Goal: Task Accomplishment & Management: Use online tool/utility

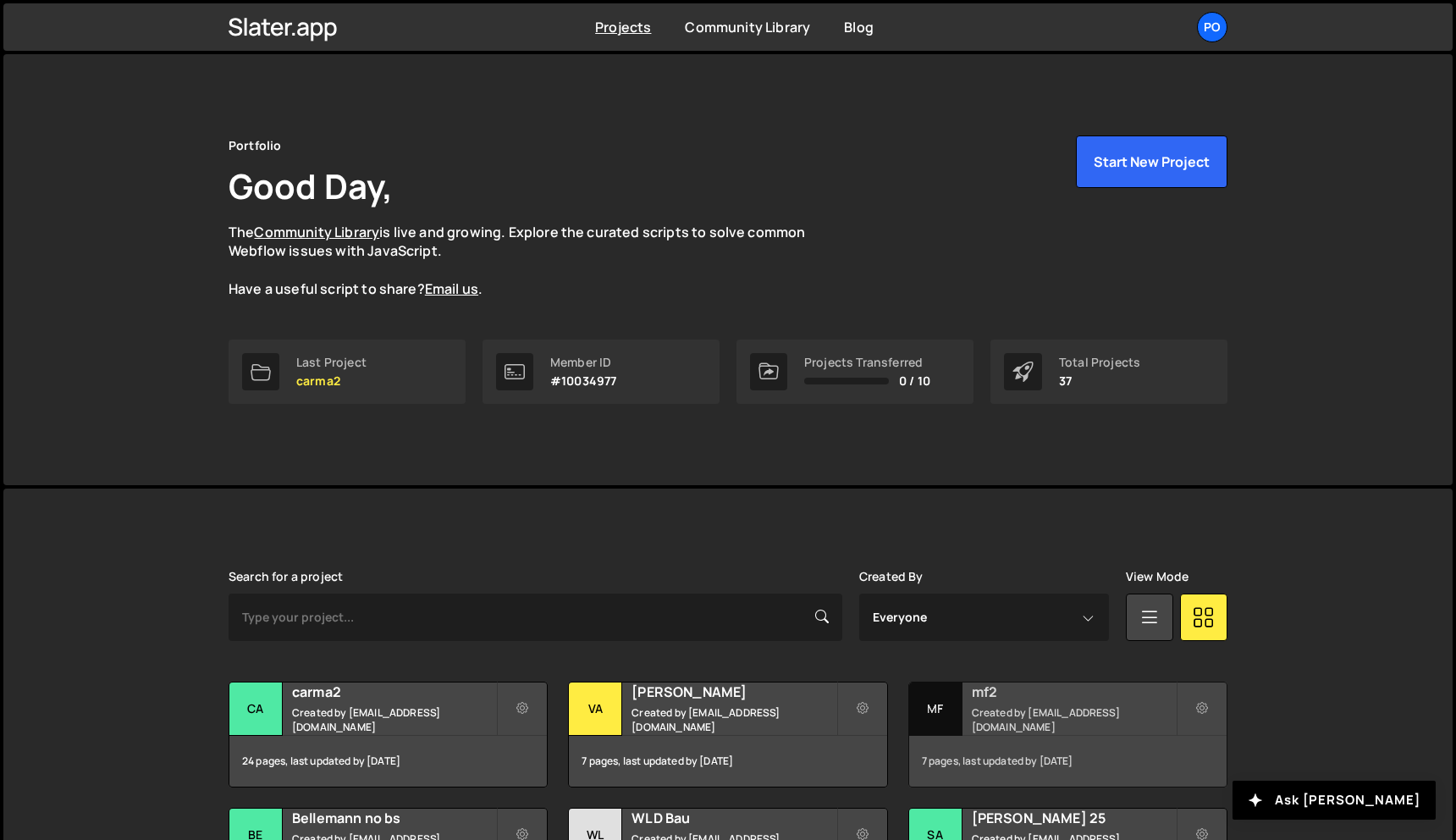
click at [1138, 712] on small "Created by [EMAIL_ADDRESS][DOMAIN_NAME]" at bounding box center [1073, 718] width 204 height 28
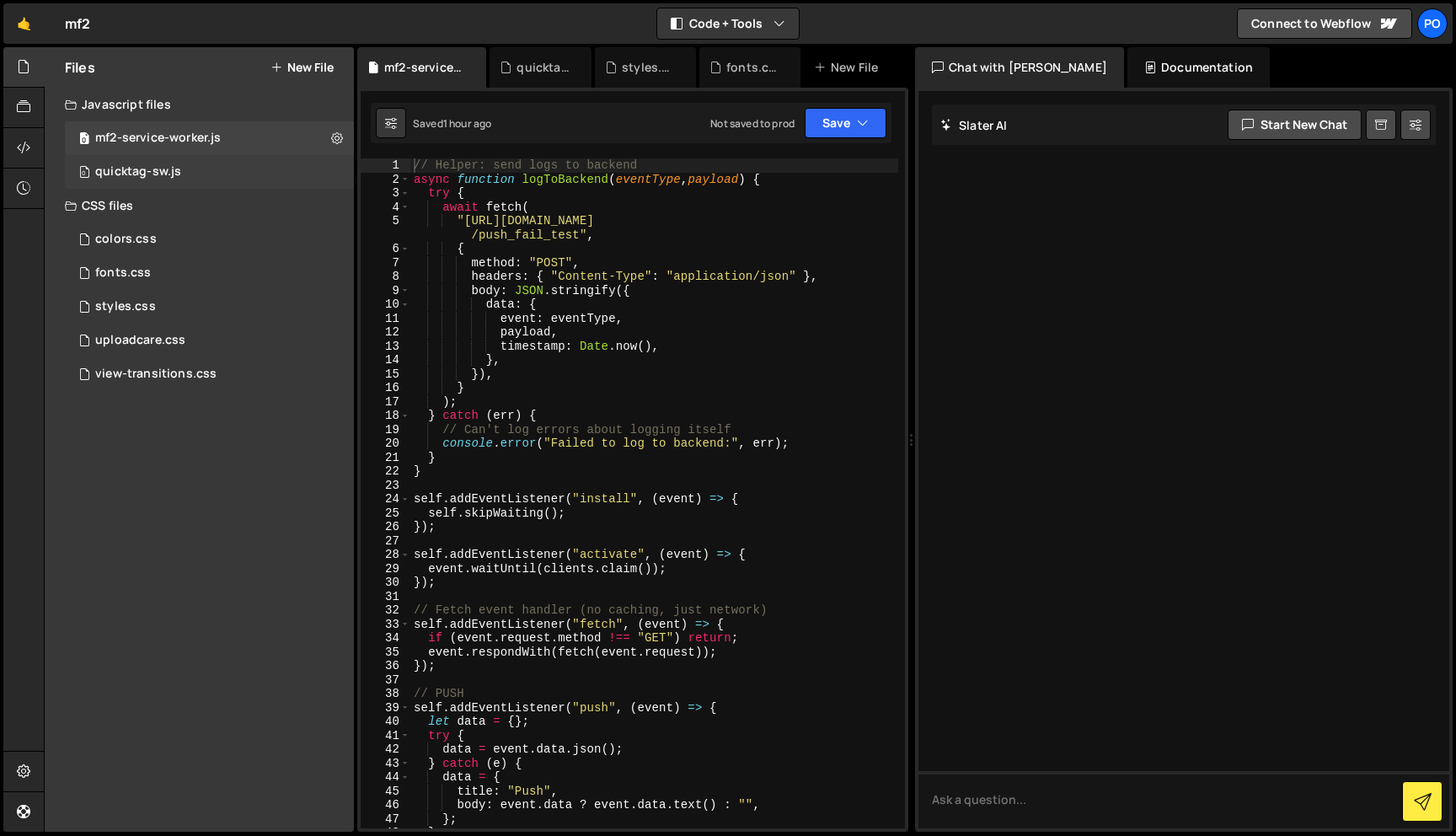
click at [187, 158] on div "0 quicktag-sw.js 0" at bounding box center [209, 172] width 289 height 34
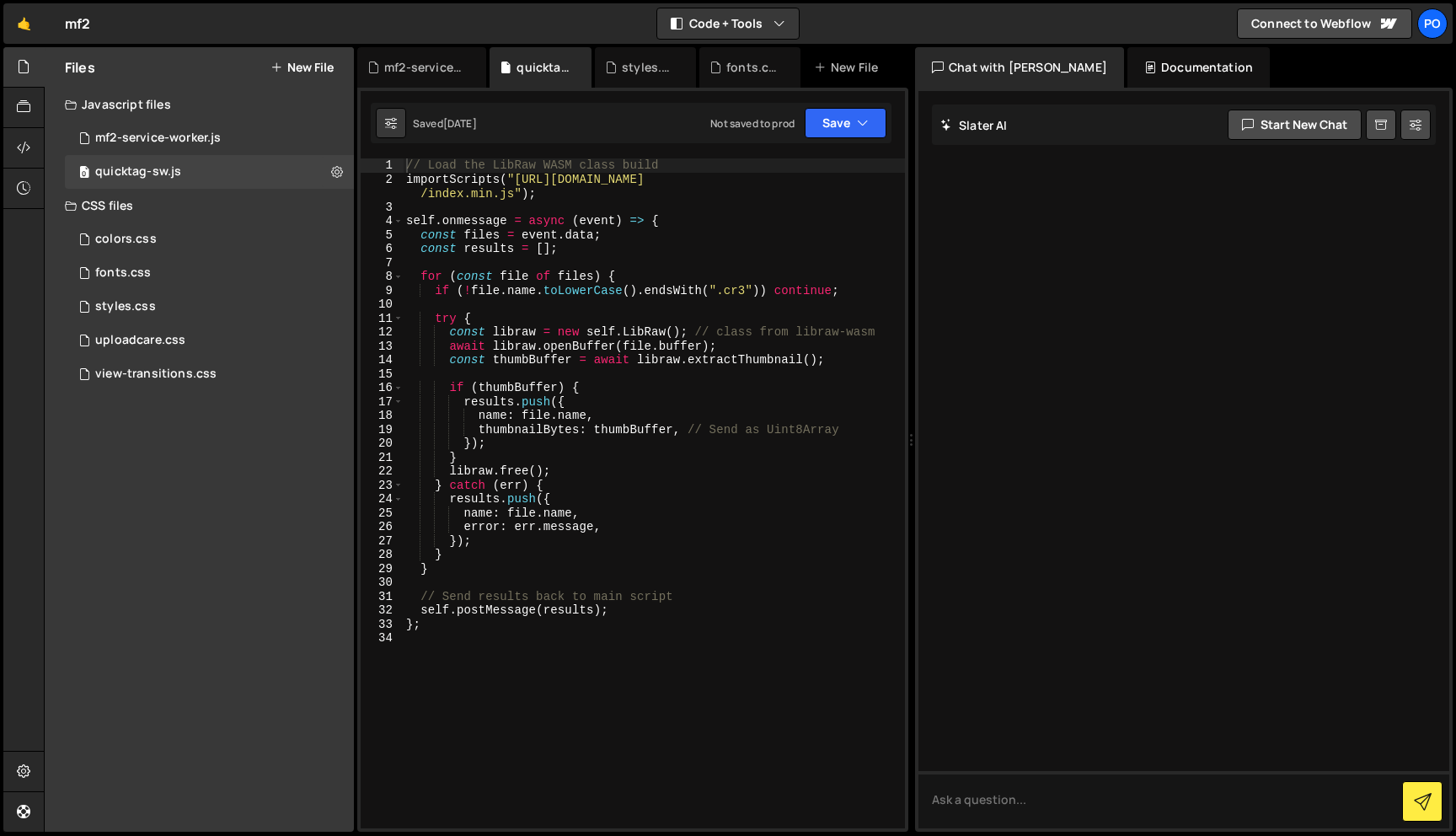
click at [218, 218] on div "CSS files" at bounding box center [199, 205] width 310 height 34
click at [200, 144] on div "mf2-service-worker.js" at bounding box center [157, 139] width 126 height 16
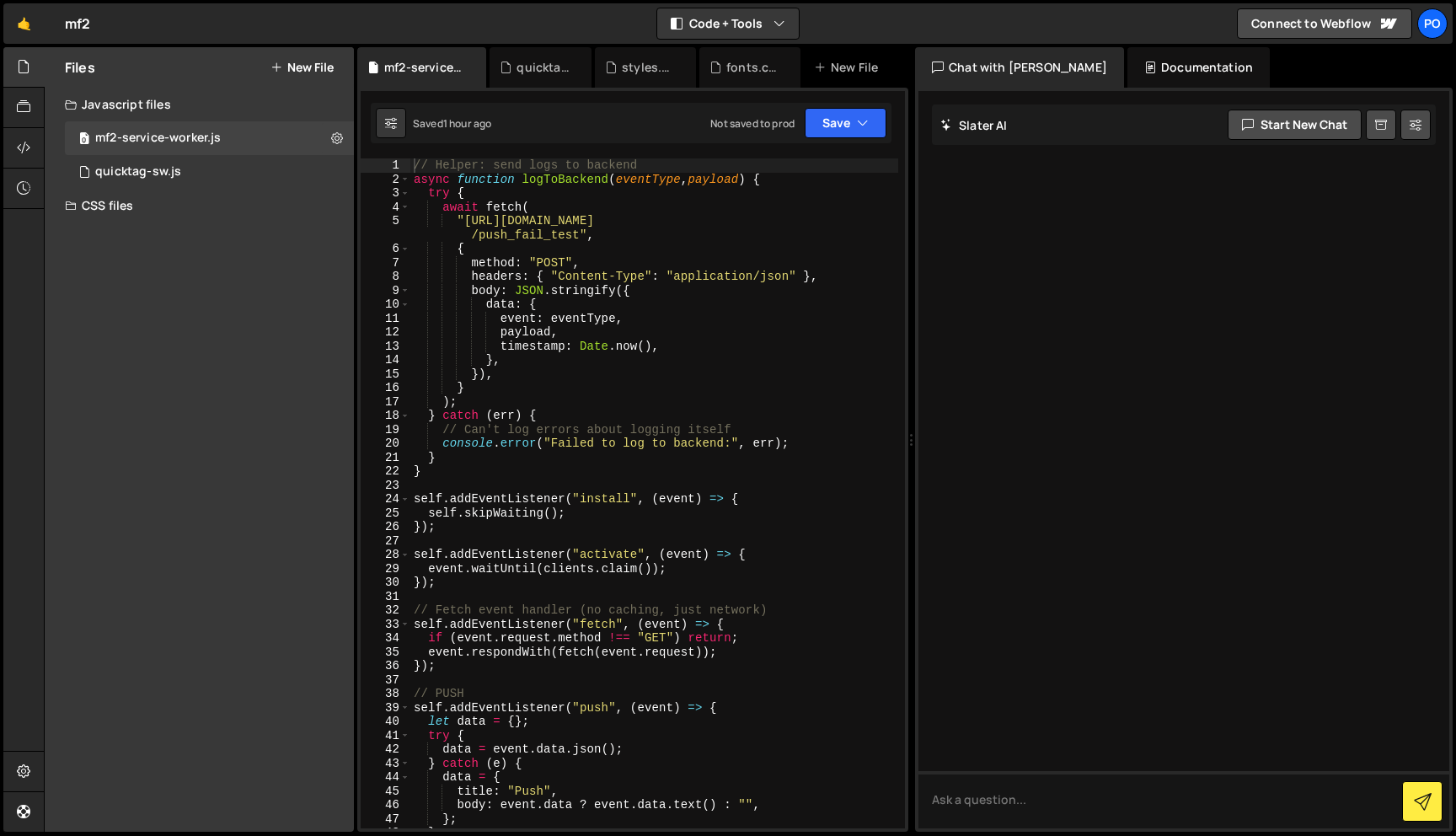
click at [545, 315] on div "// Helper: send logs to backend async function logToBackend ( eventType , paylo…" at bounding box center [654, 507] width 488 height 697
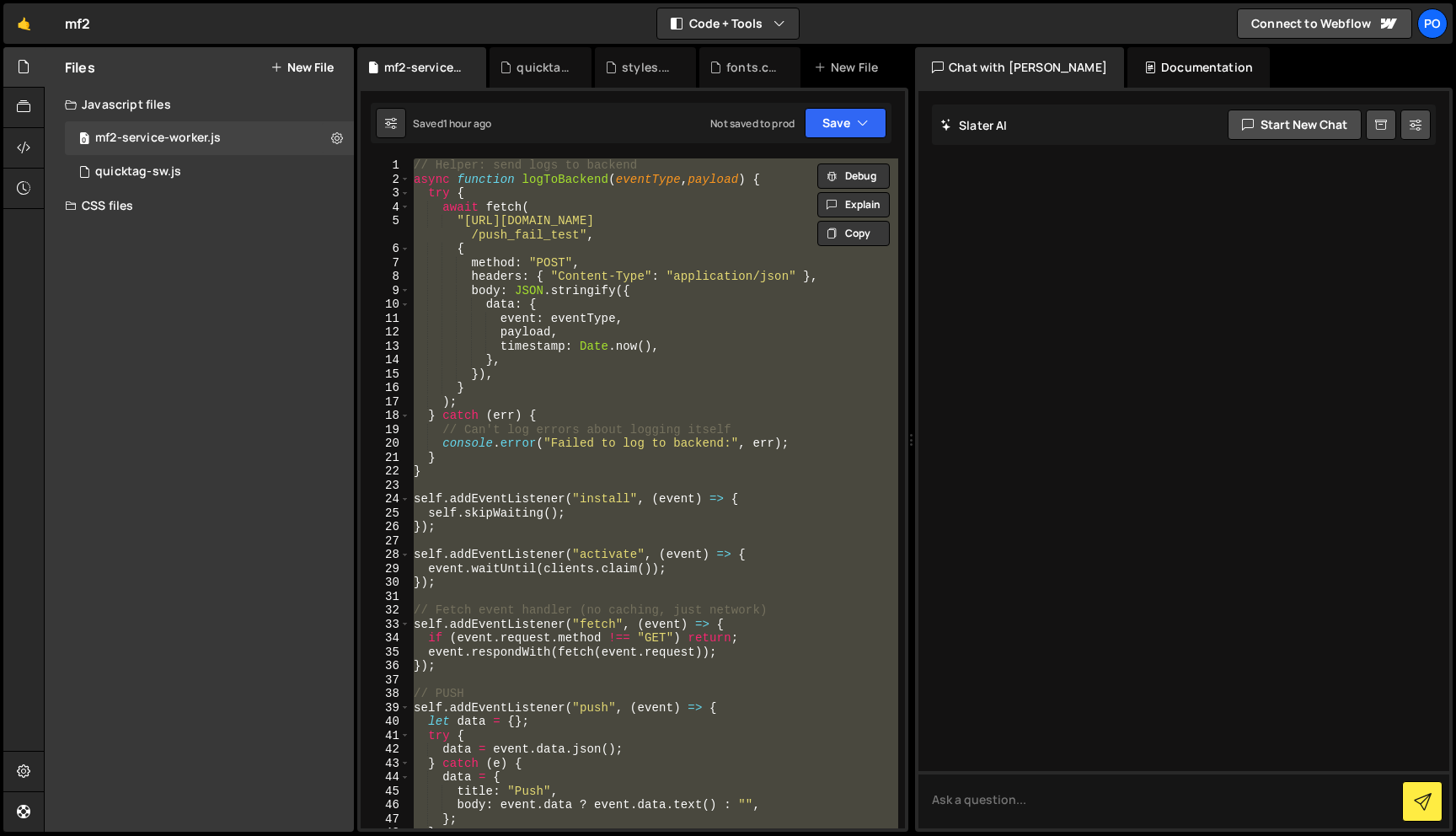
paste textarea
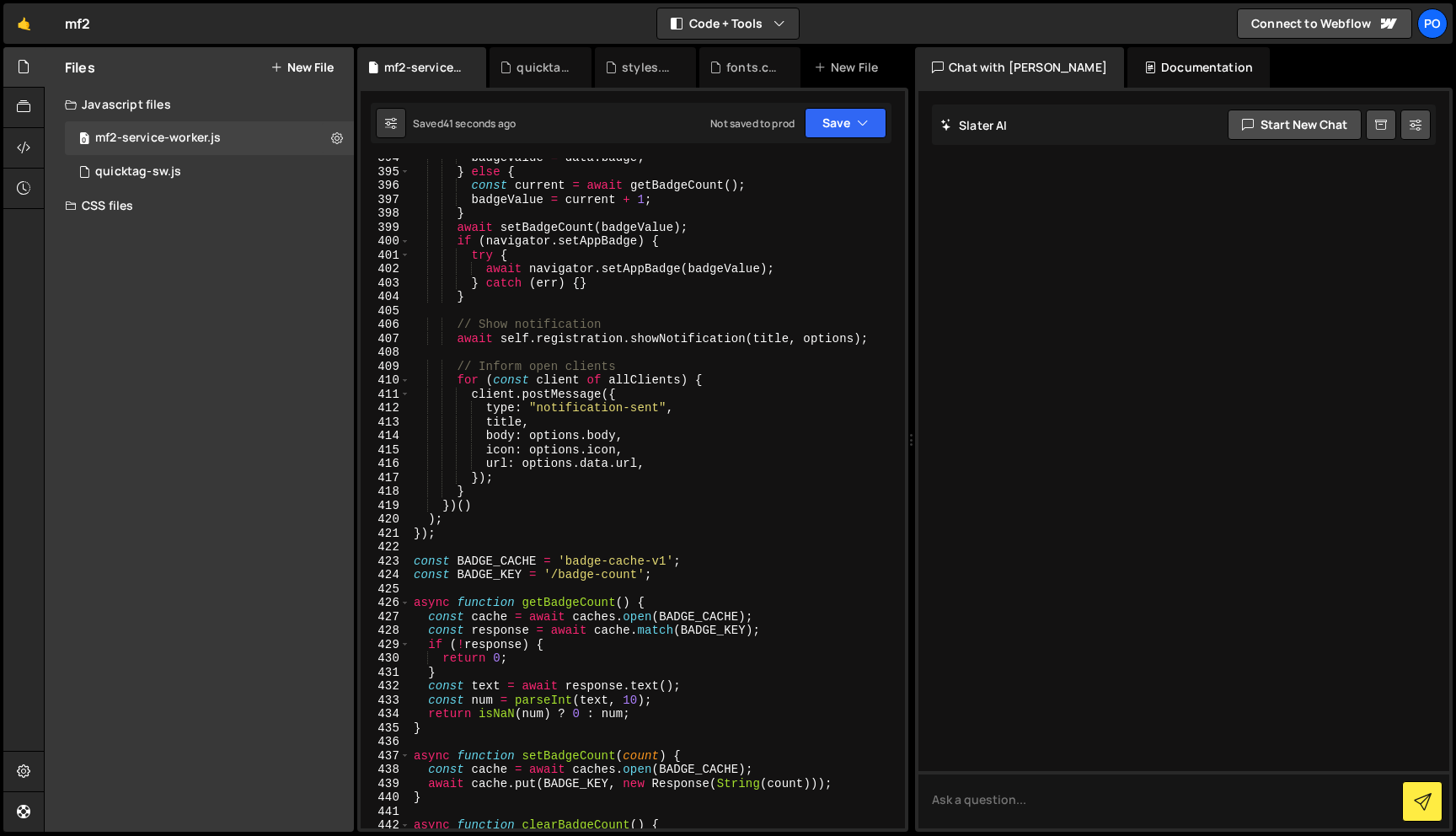
scroll to position [5908, 0]
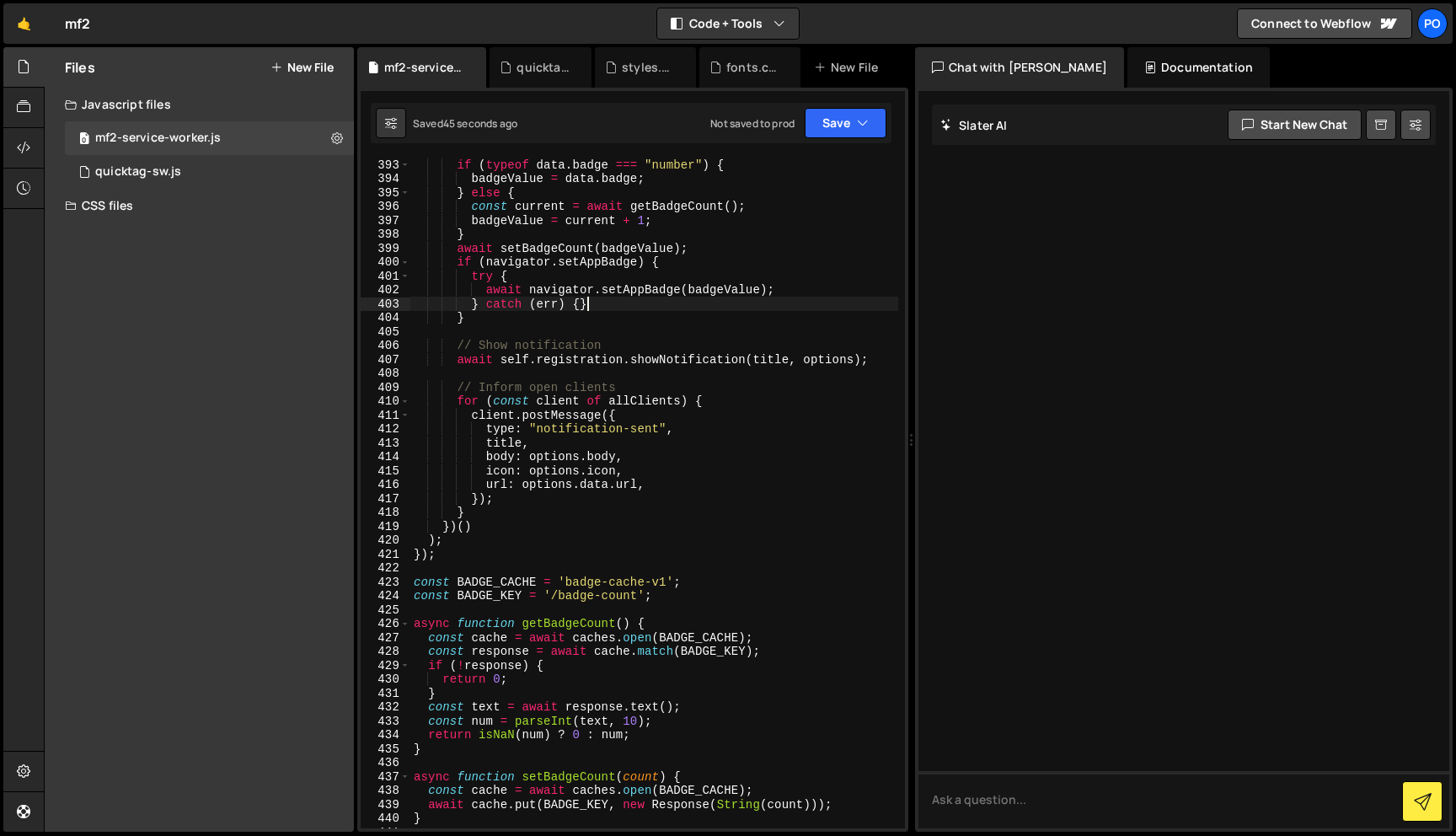
click at [781, 310] on div "if ( typeof data . badge === "number" ) { badgeValue = data . badge ; } else { …" at bounding box center [654, 506] width 488 height 697
type textarea "} catch (err) {}"
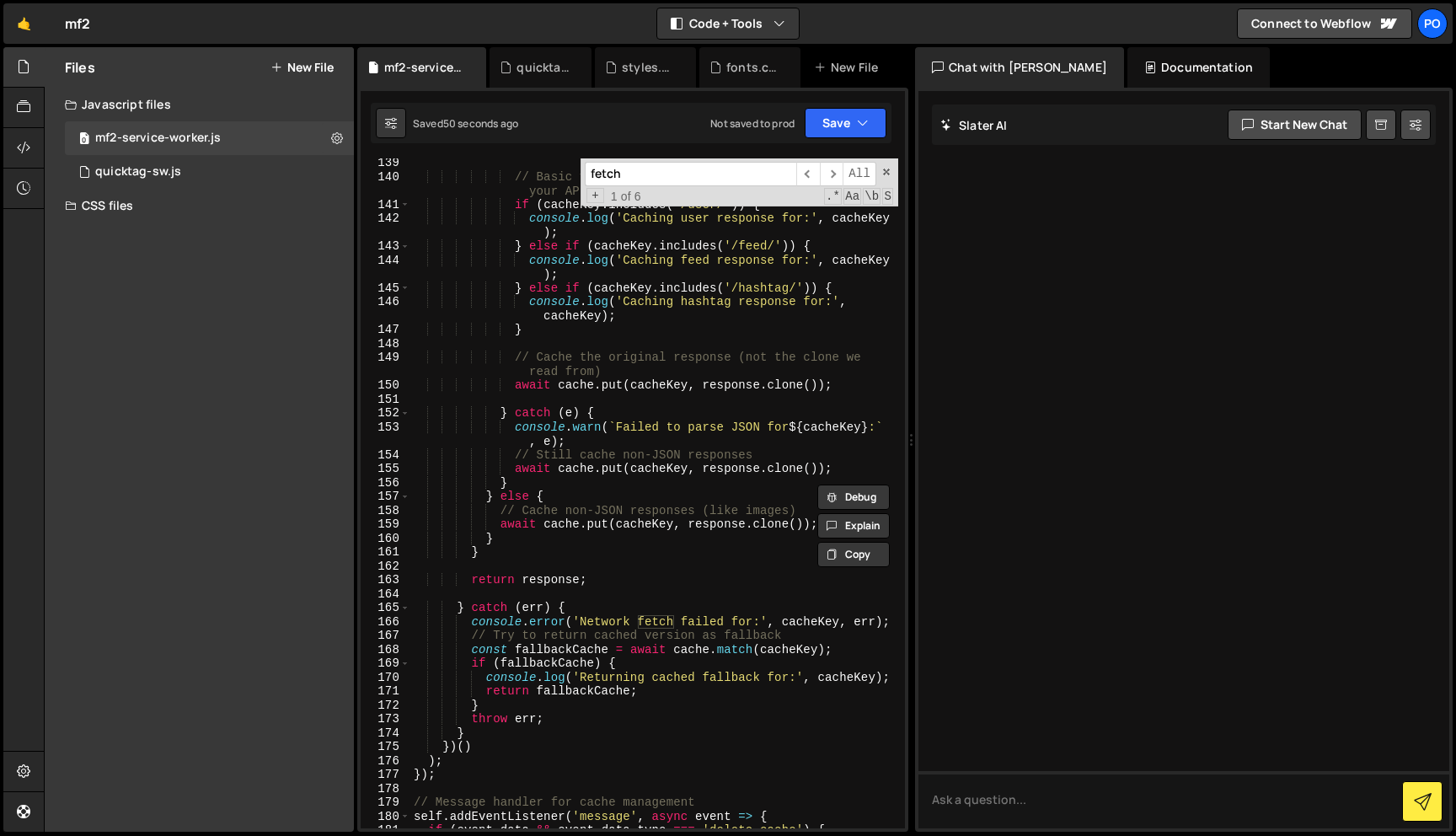
scroll to position [2245, 0]
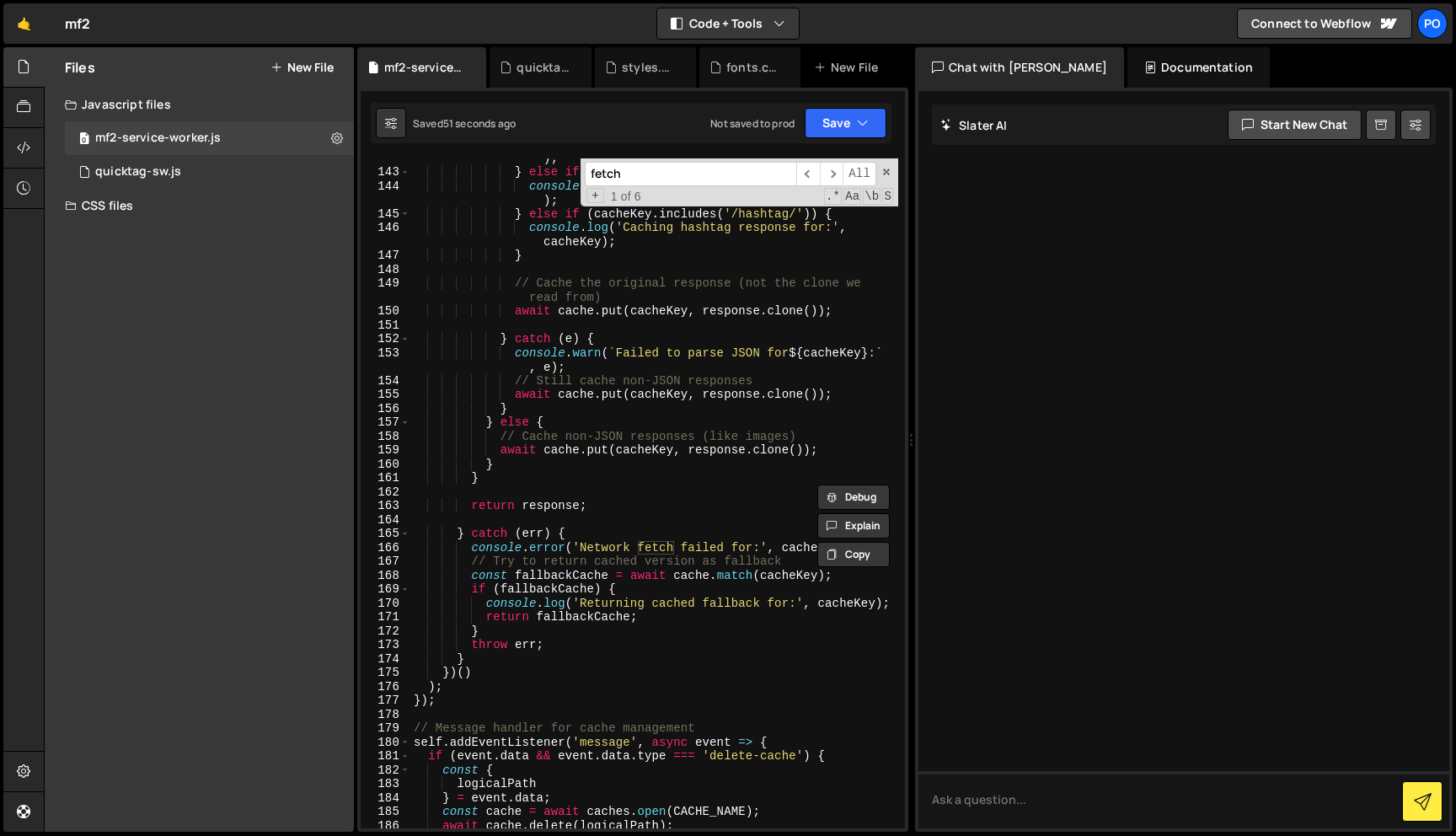
type input "fetch"
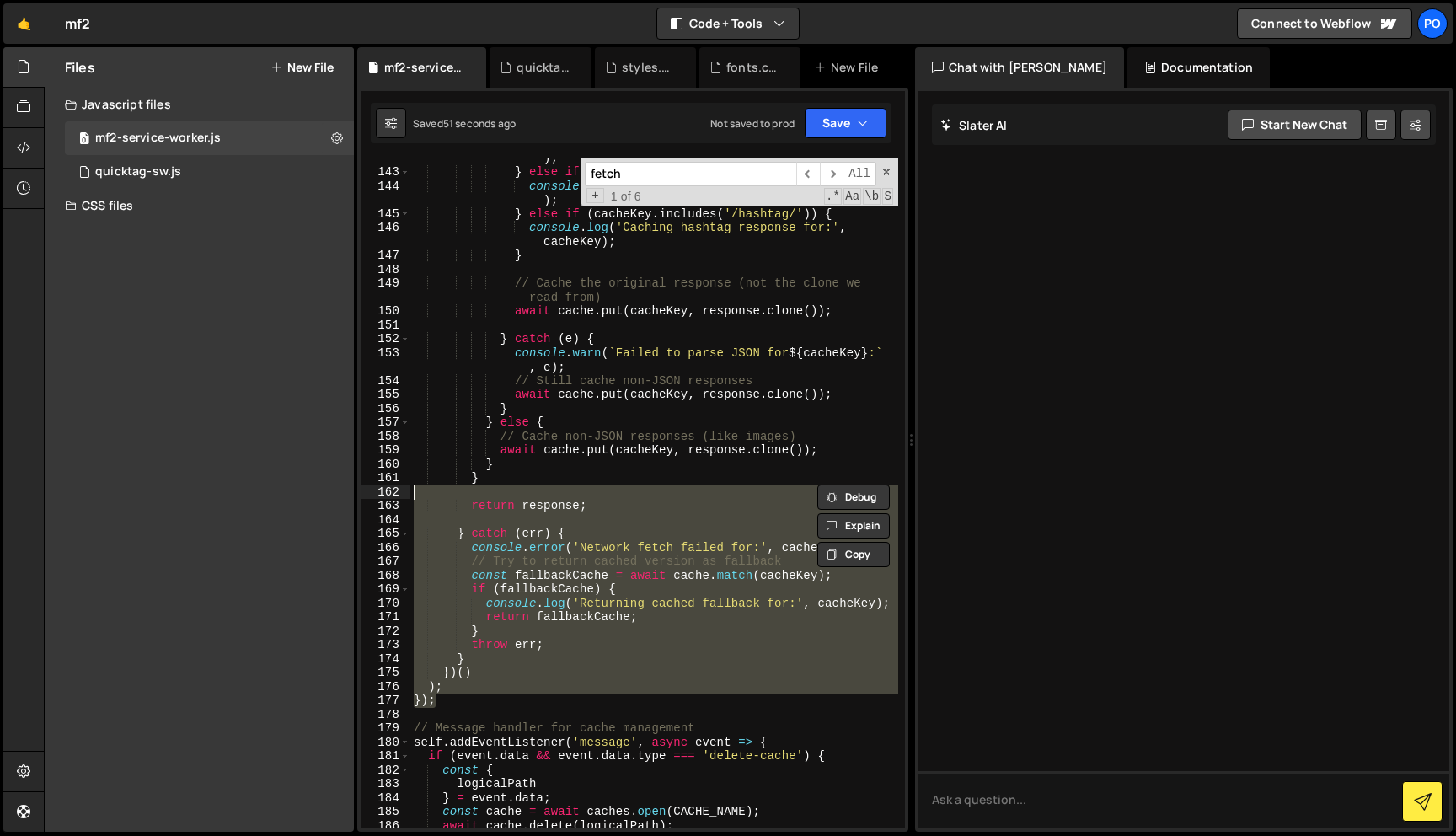
drag, startPoint x: 445, startPoint y: 703, endPoint x: 445, endPoint y: 437, distance: 266.0
click at [445, 437] on div "console . log ( 'Caching user response for:' , cacheKey ) ; } else if ( cacheKe…" at bounding box center [654, 493] width 488 height 712
type textarea "// Cache non-JSON responses (like images) await cache.put(cacheKey, response.cl…"
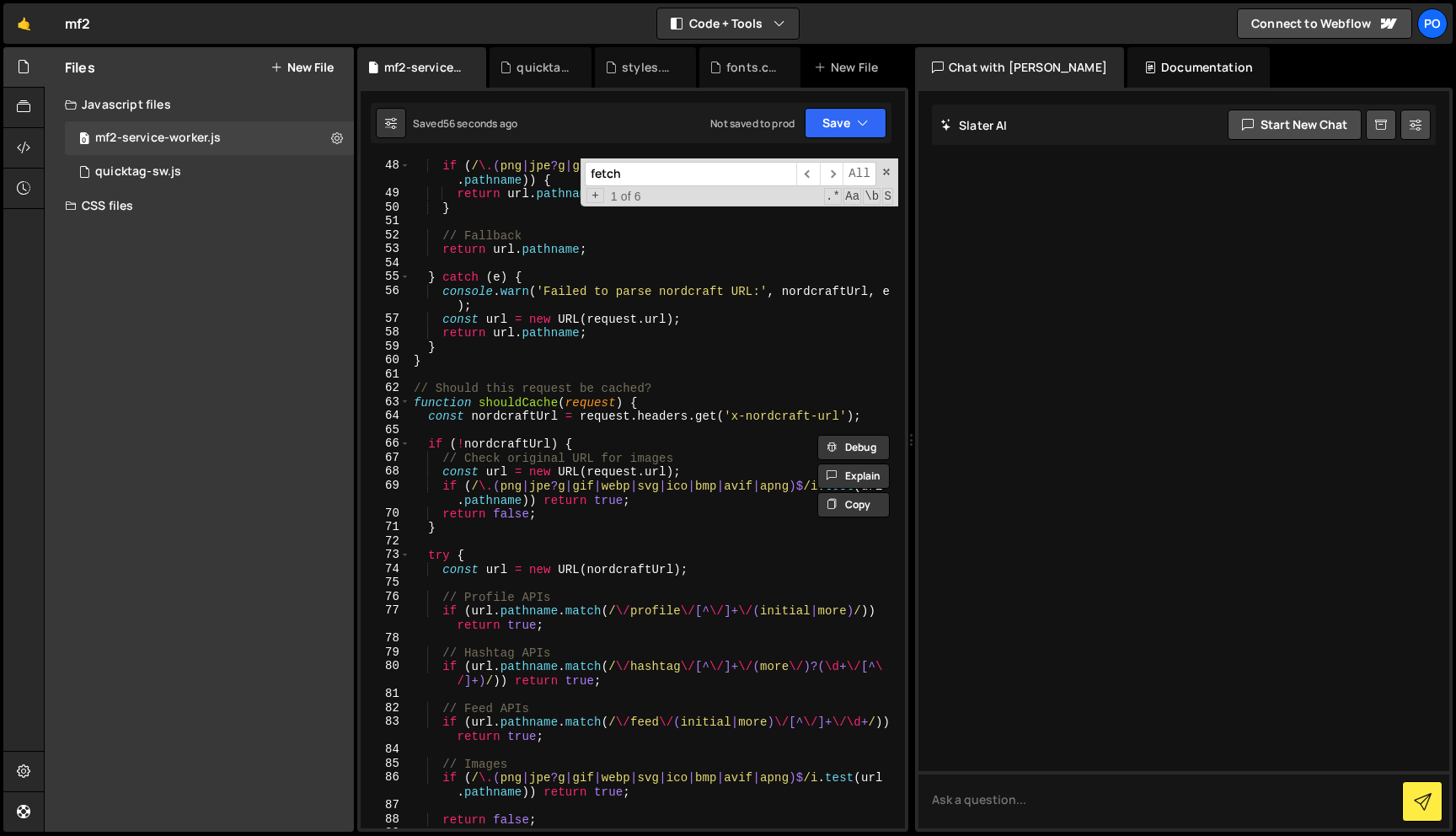
scroll to position [775, 0]
click at [828, 173] on span "​" at bounding box center [832, 174] width 23 height 24
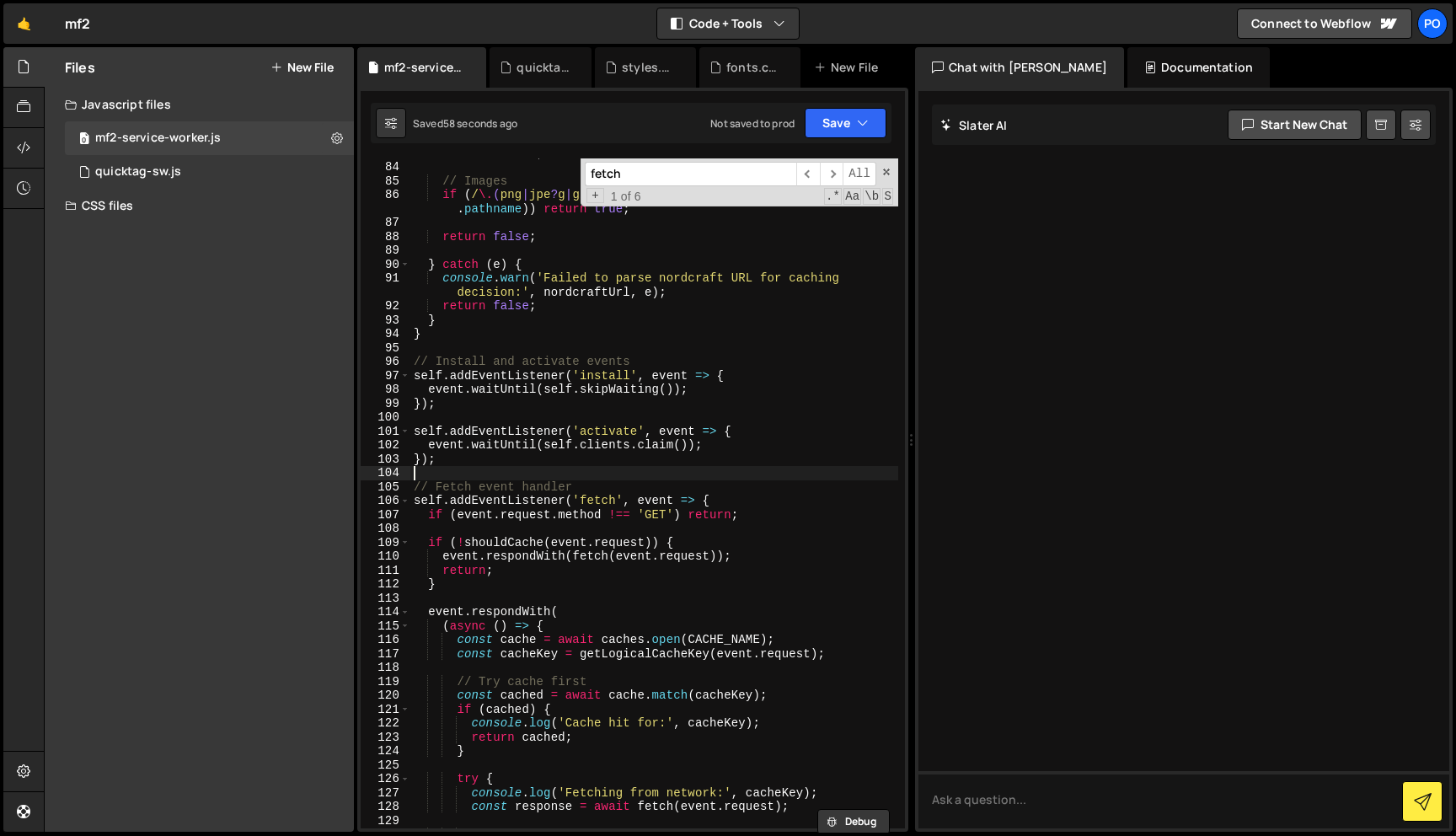
click at [456, 469] on div "if ( url . pathname . match ( / \/ feed \/ ( initial | more ) \/ [^ \/ ]+ \/\d …" at bounding box center [654, 487] width 488 height 712
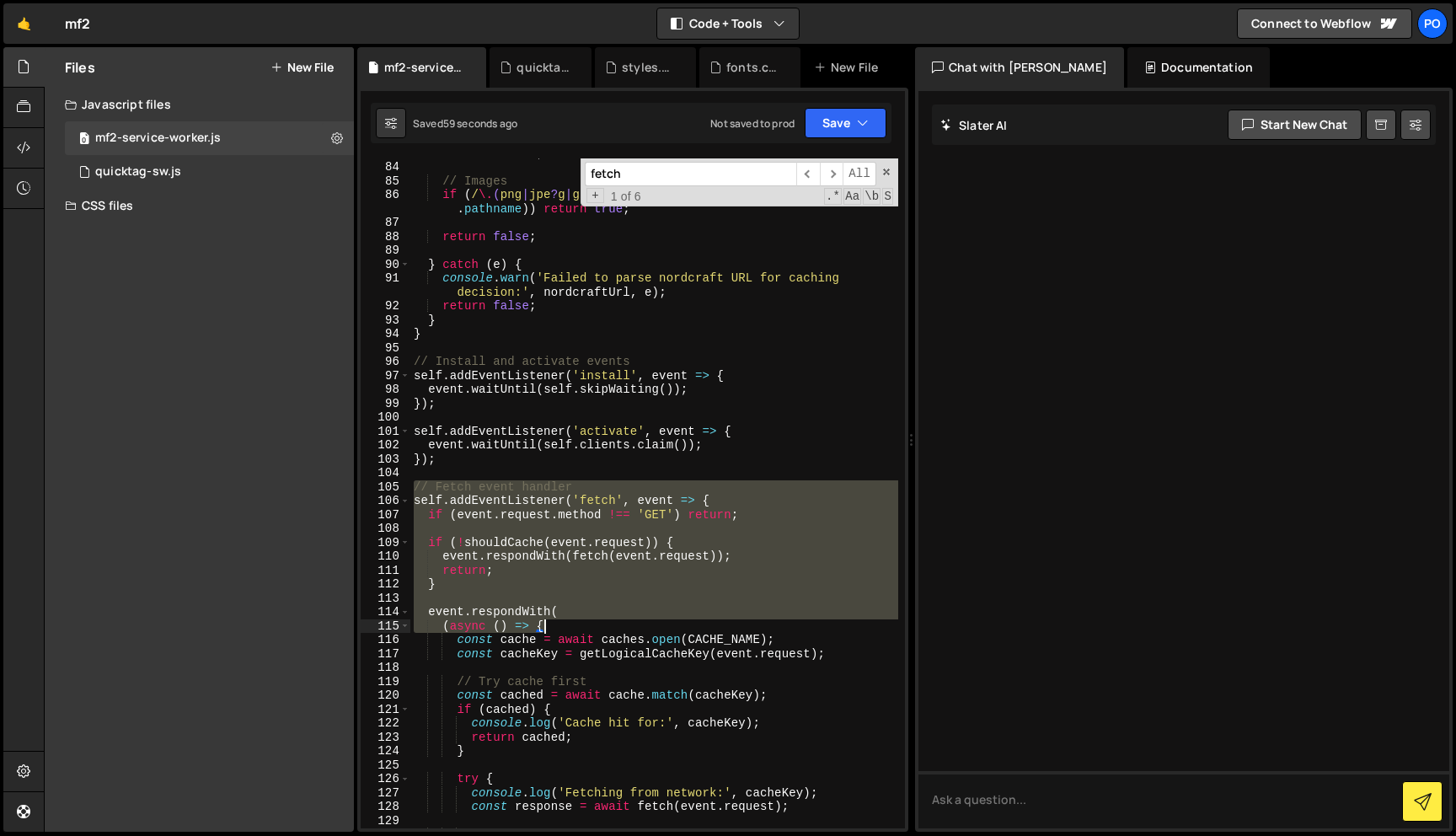
drag, startPoint x: 412, startPoint y: 482, endPoint x: 584, endPoint y: 623, distance: 222.4
click at [584, 623] on div "if ( url . pathname . match ( / \/ feed \/ ( initial | more ) \/ [^ \/ ]+ \/\d …" at bounding box center [654, 487] width 488 height 712
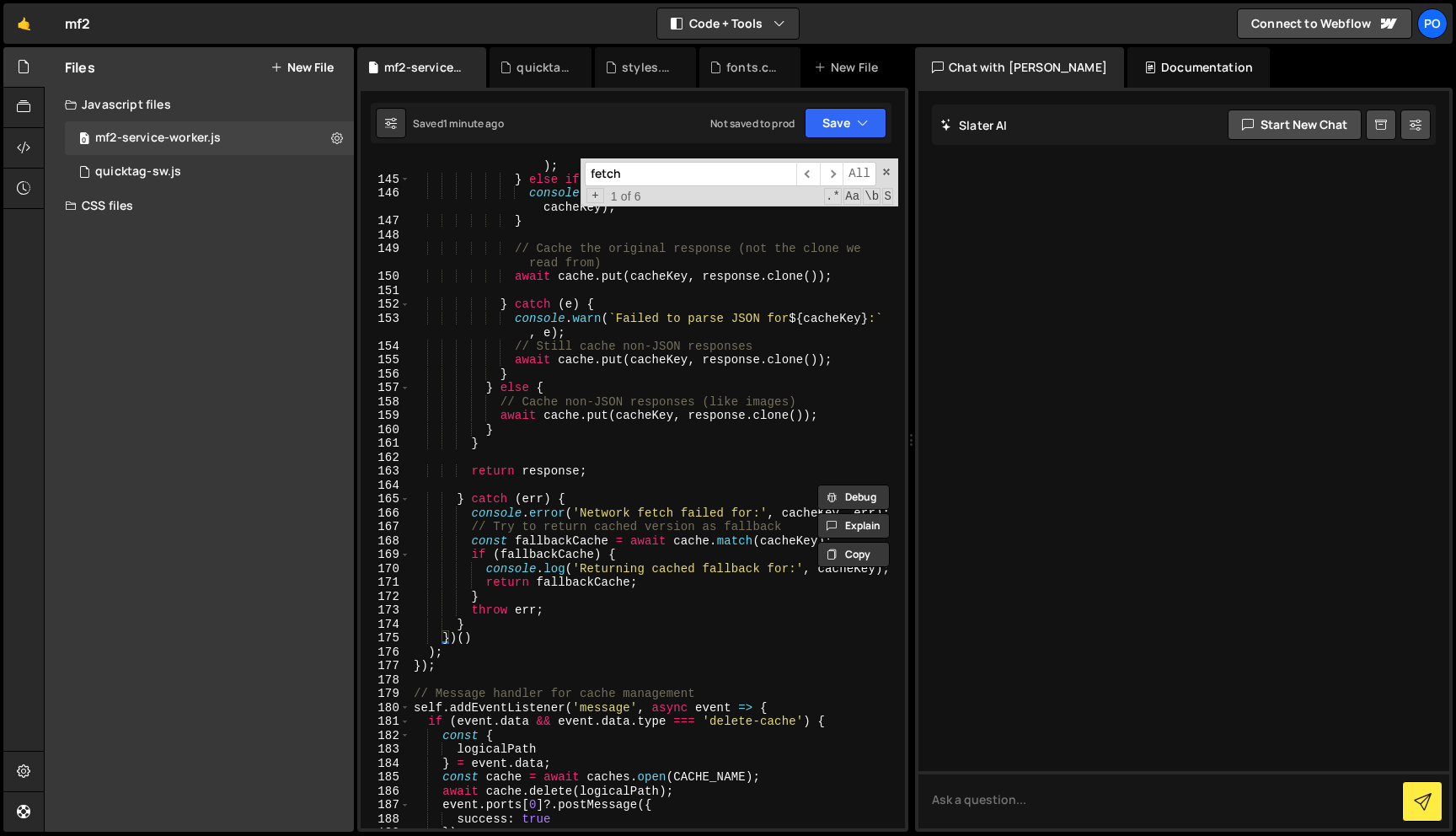
scroll to position [2279, 0]
click at [471, 666] on div "console . log ( 'Caching feed response for:' , cacheKey ) ; } else if ( cacheKe…" at bounding box center [654, 499] width 488 height 712
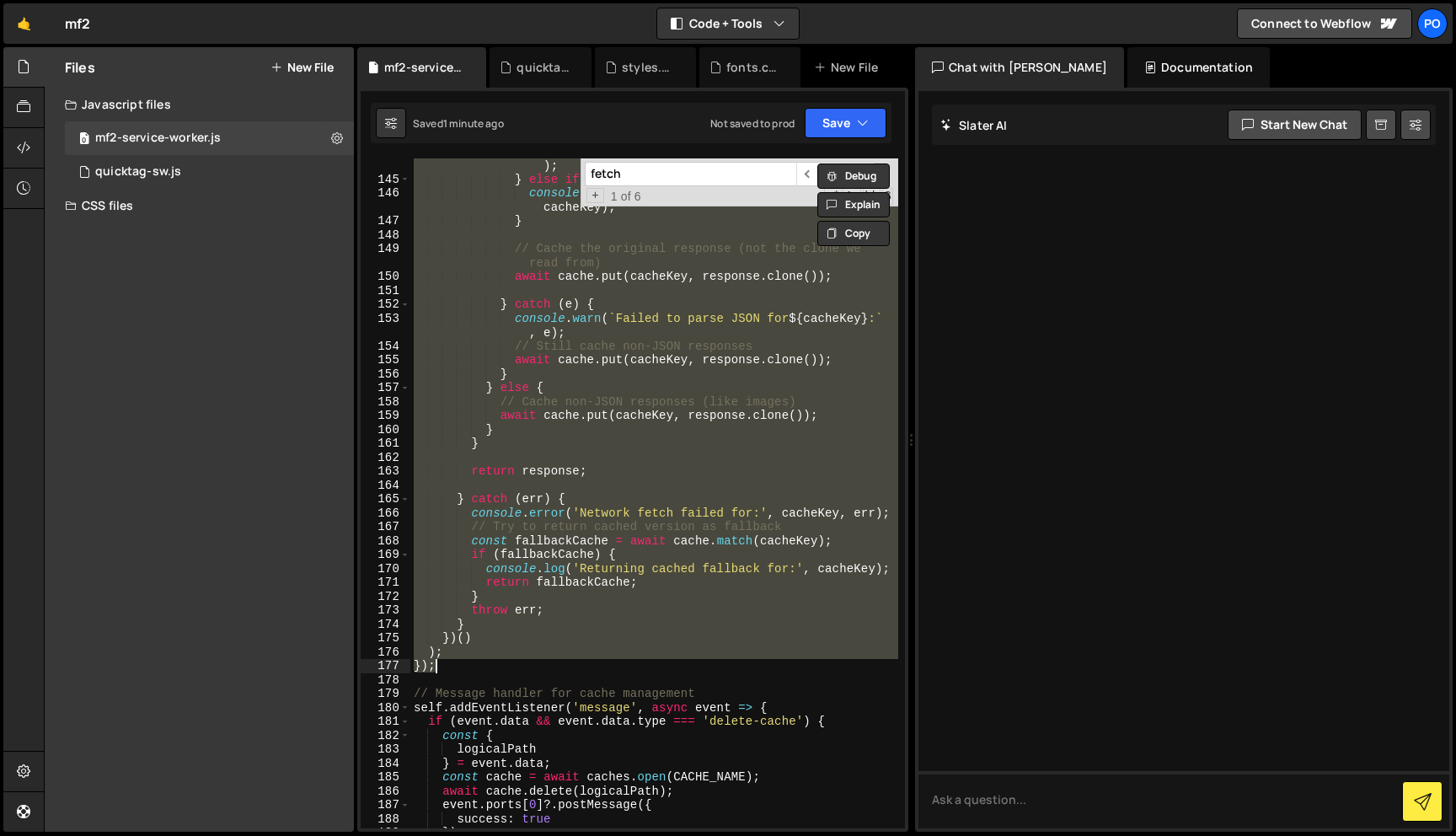
paste textarea
type textarea "});"
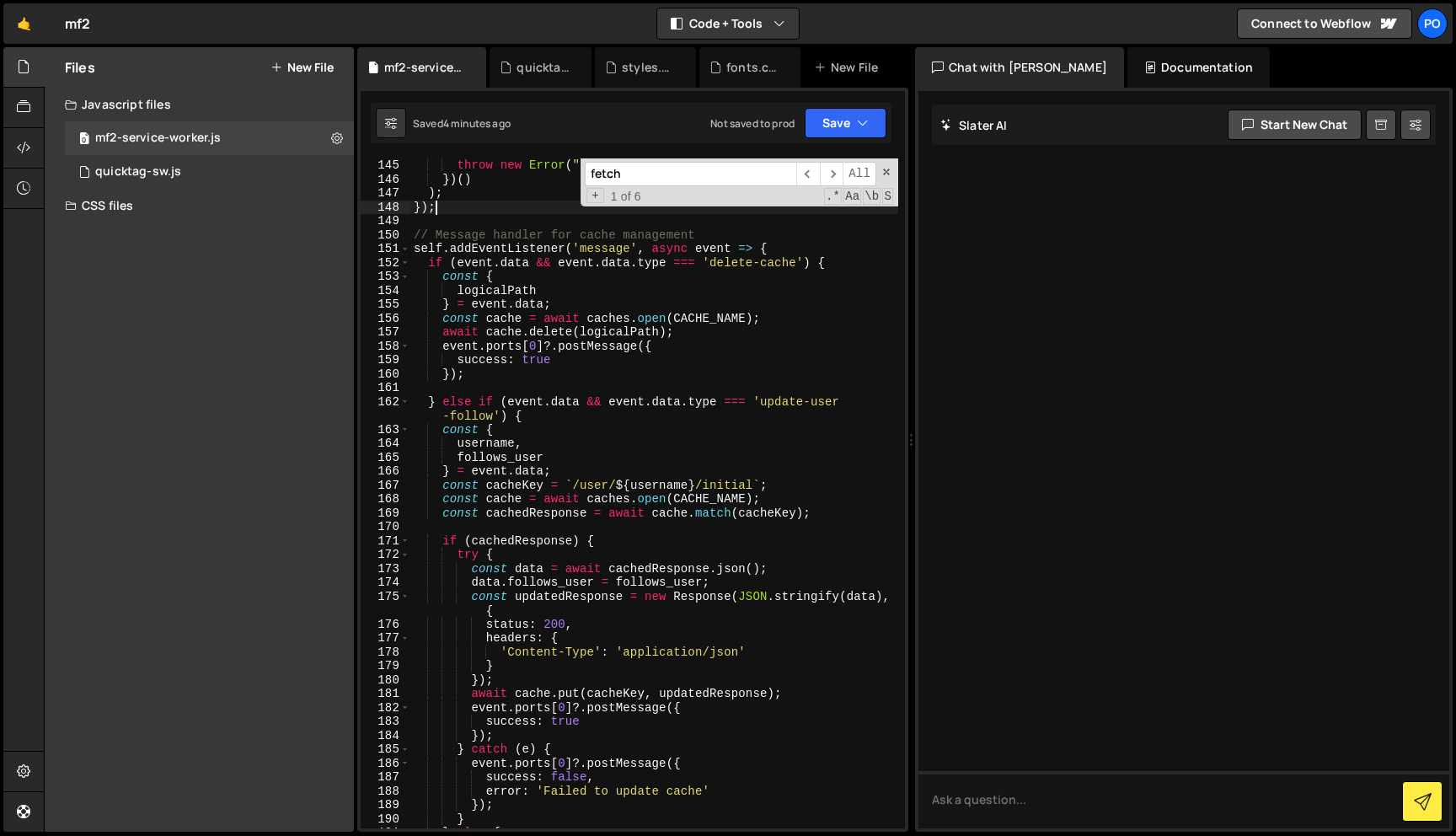
click at [749, 169] on input "fetch" at bounding box center [691, 174] width 211 height 24
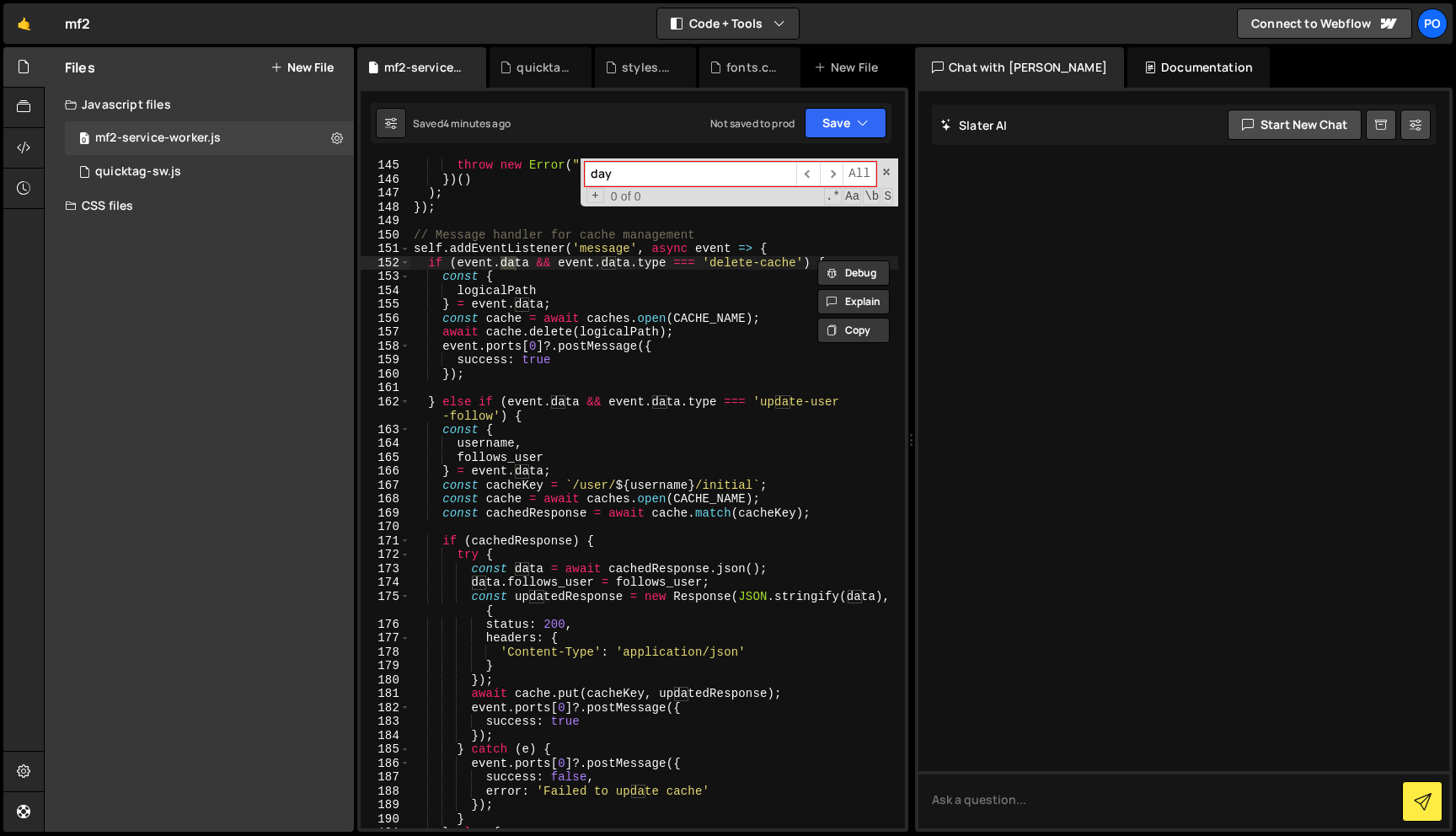
type input "days"
type input "7"
click at [886, 175] on span at bounding box center [886, 172] width 12 height 12
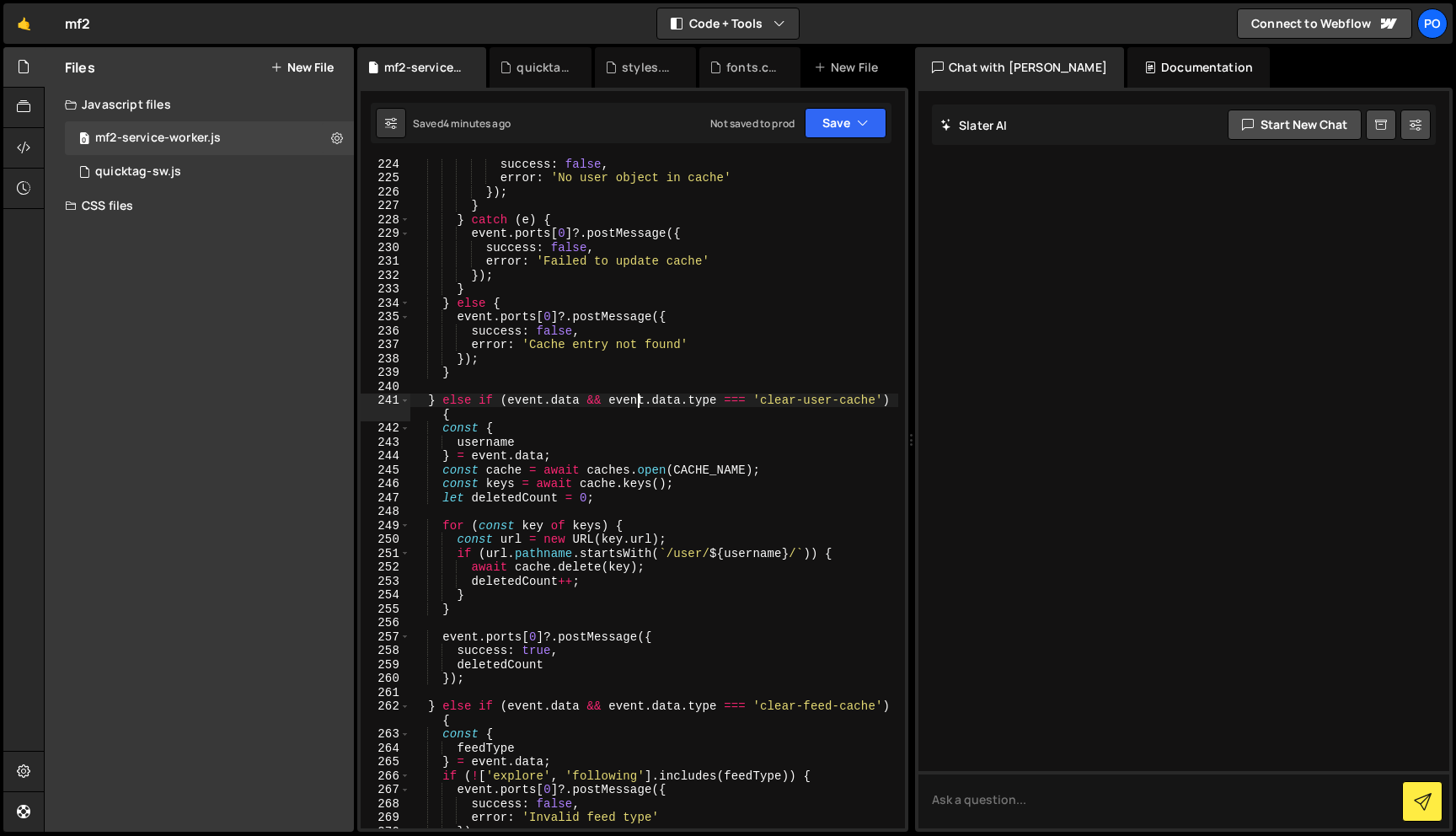
click at [637, 403] on div "success : false , error : 'No user object in cache' }) ; } } catch ( e ) { even…" at bounding box center [654, 505] width 488 height 697
type textarea "} else if ([DOMAIN_NAME] && [DOMAIN_NAME] === 'clear-user-cache') {"
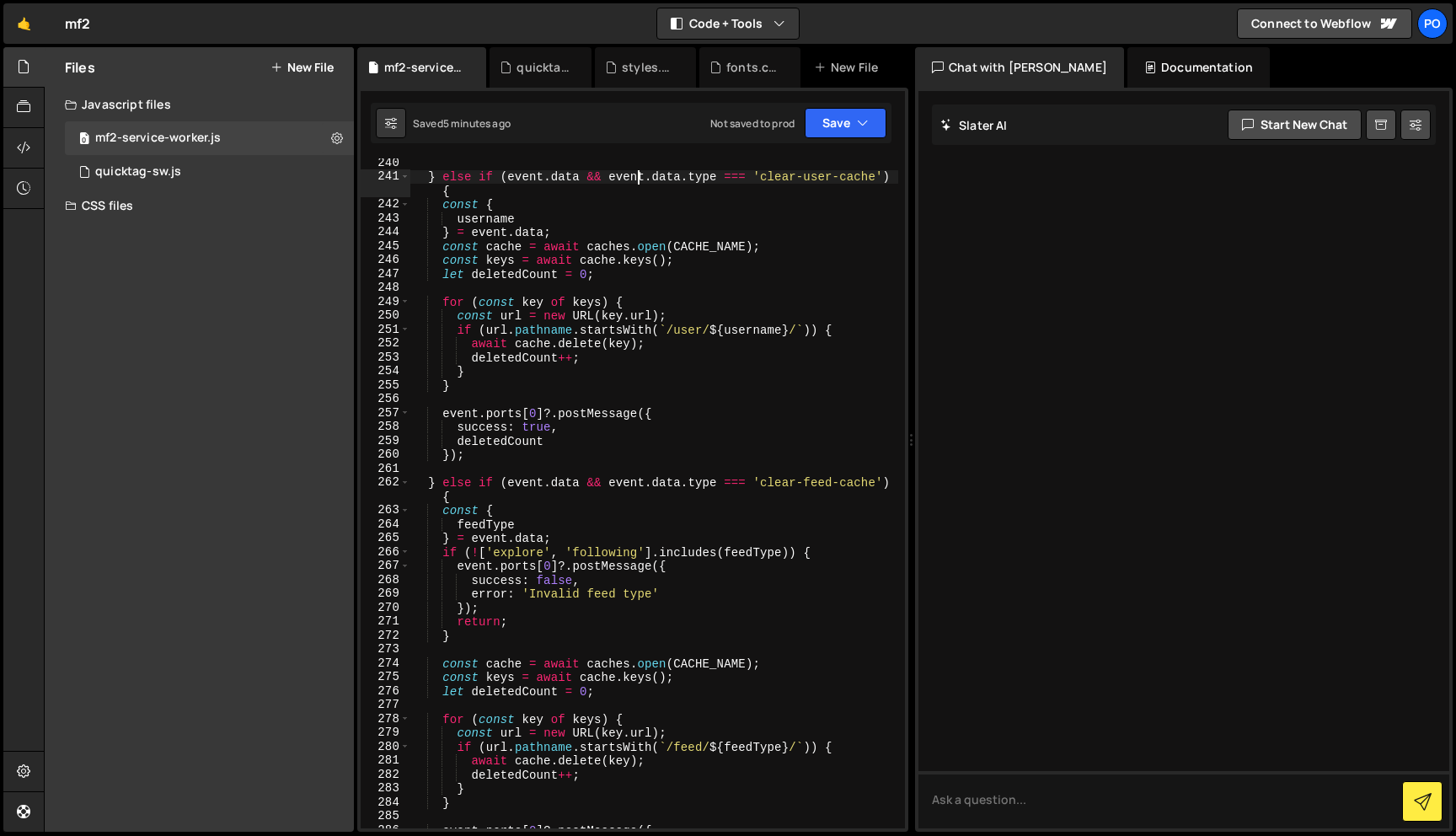
scroll to position [3766, 0]
